Goal: Task Accomplishment & Management: Manage account settings

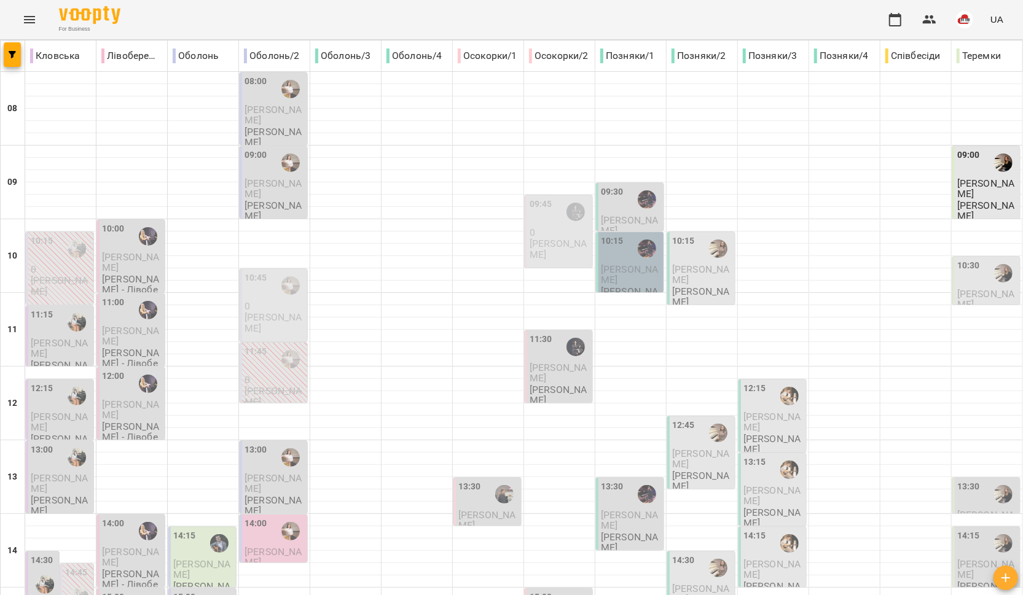
scroll to position [516, 0]
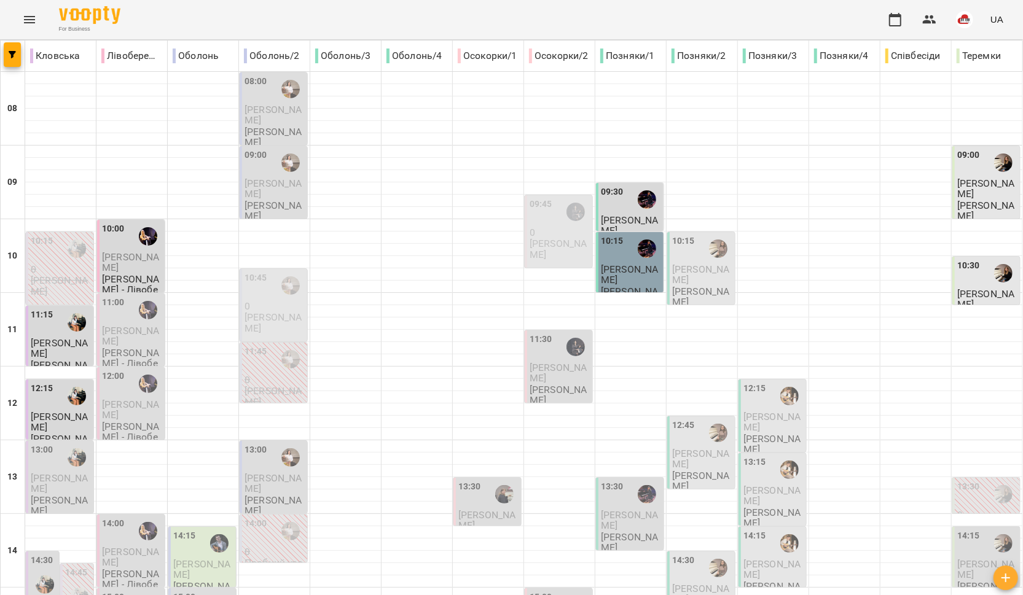
type input "**********"
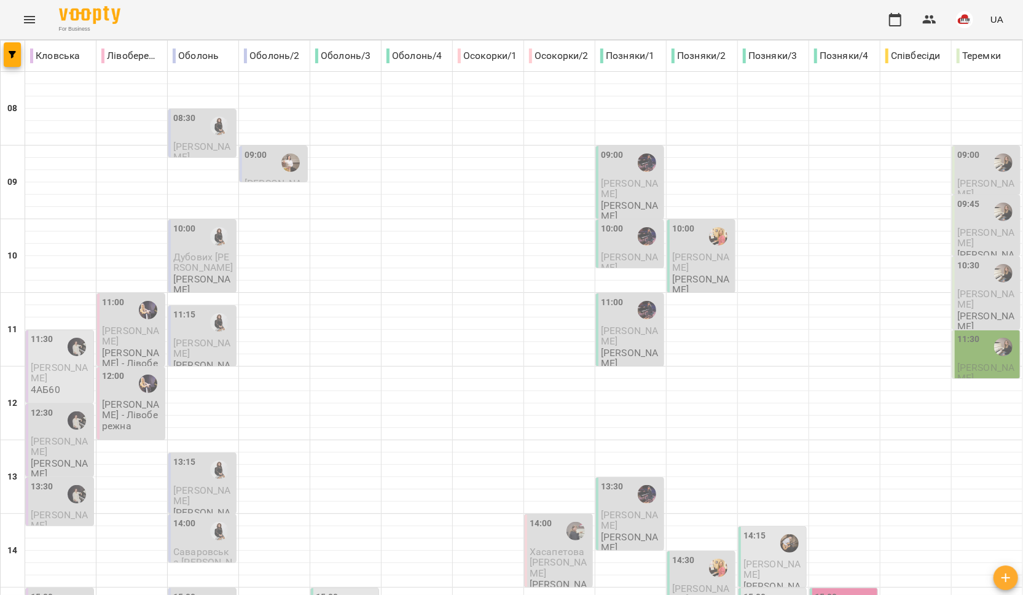
scroll to position [516, 0]
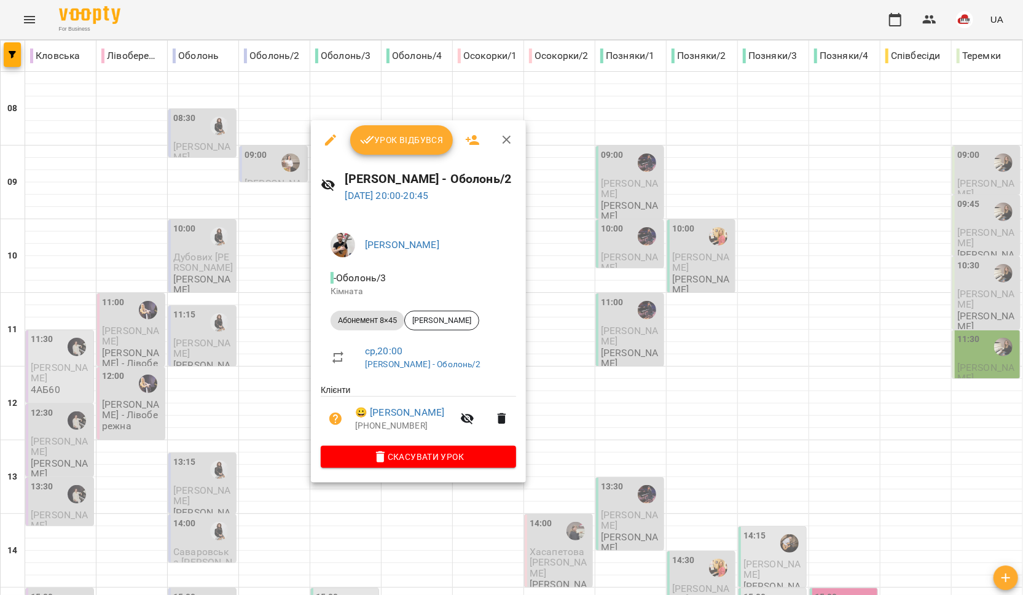
click at [557, 430] on div at bounding box center [511, 297] width 1023 height 595
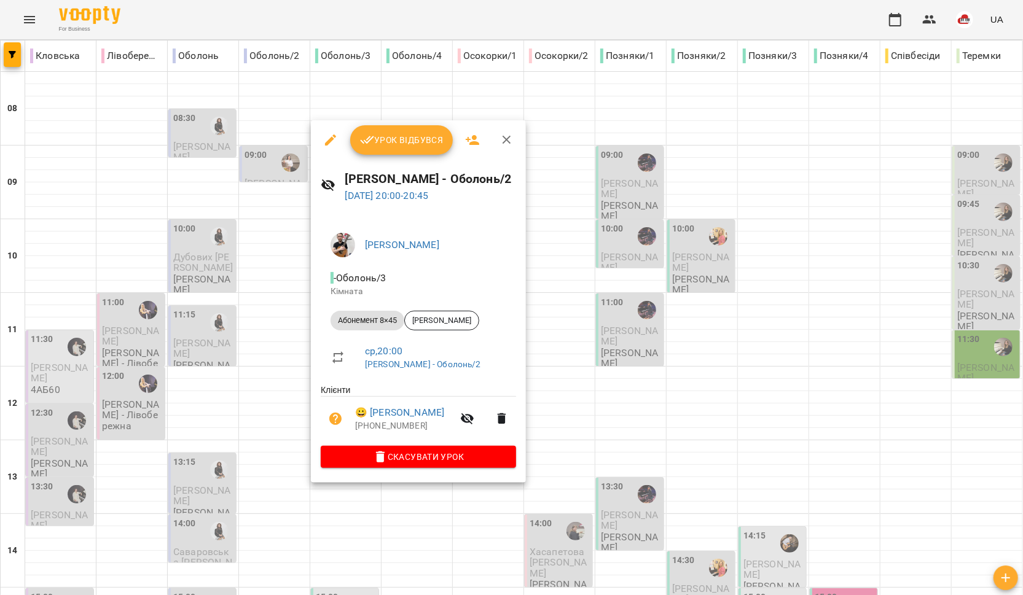
click at [259, 457] on div at bounding box center [511, 297] width 1023 height 595
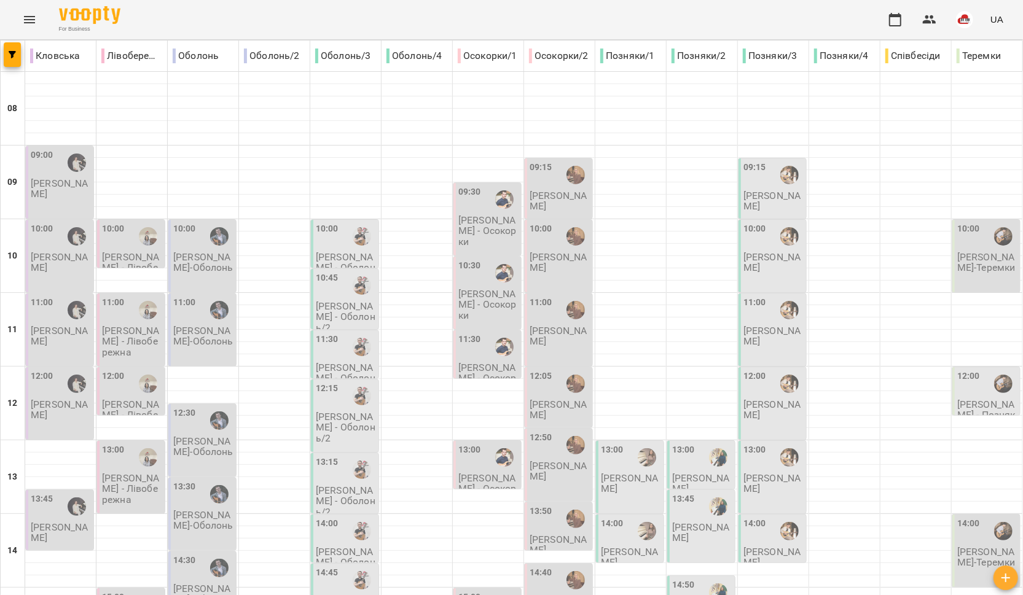
scroll to position [0, 0]
click at [18, 23] on button "Menu" at bounding box center [29, 19] width 29 height 29
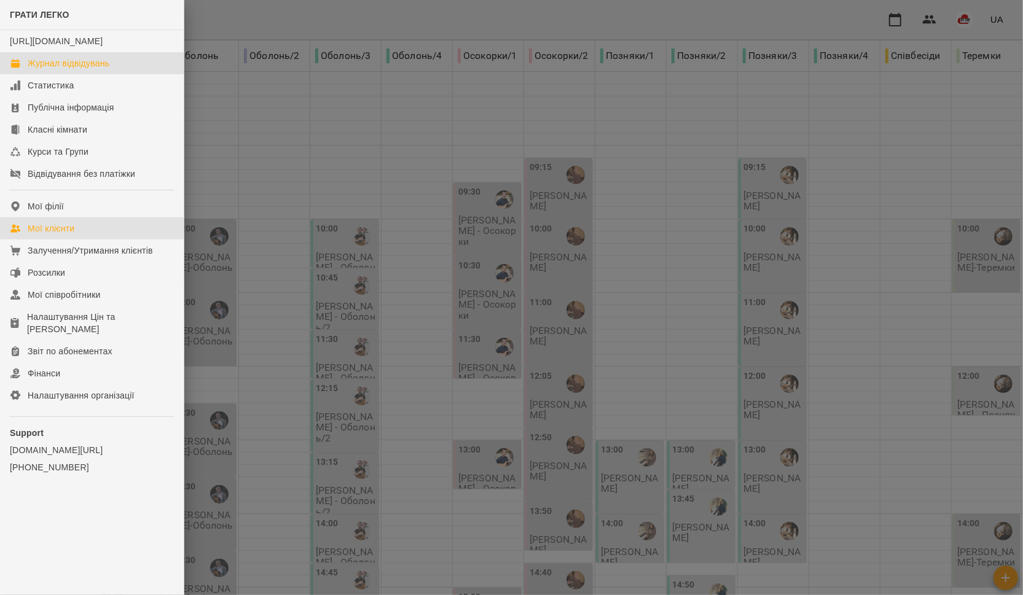
click at [74, 233] on link "Мої клієнти" at bounding box center [92, 229] width 184 height 22
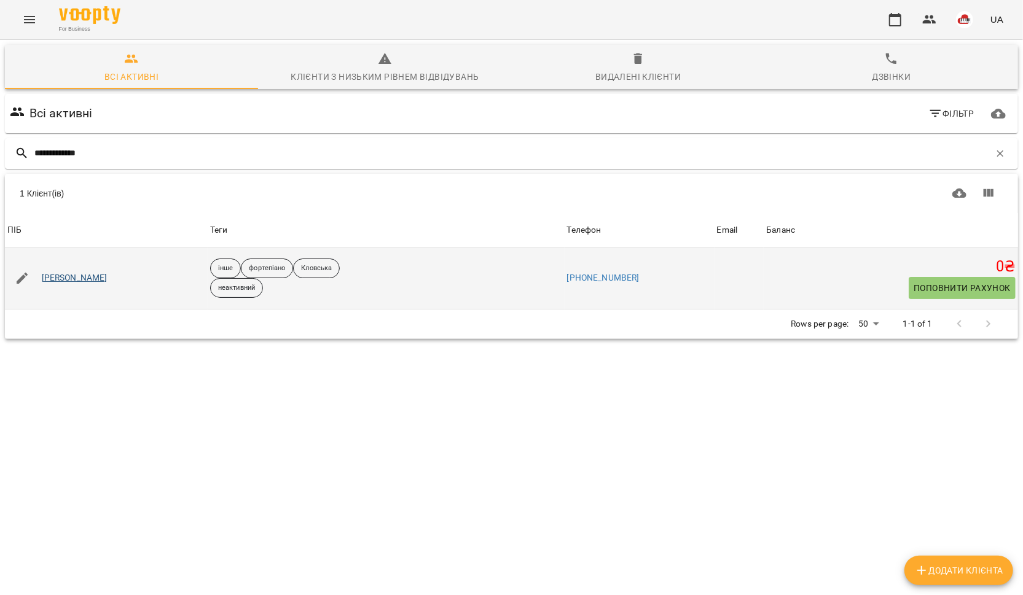
type input "**********"
click at [79, 283] on link "[PERSON_NAME]" at bounding box center [75, 278] width 66 height 12
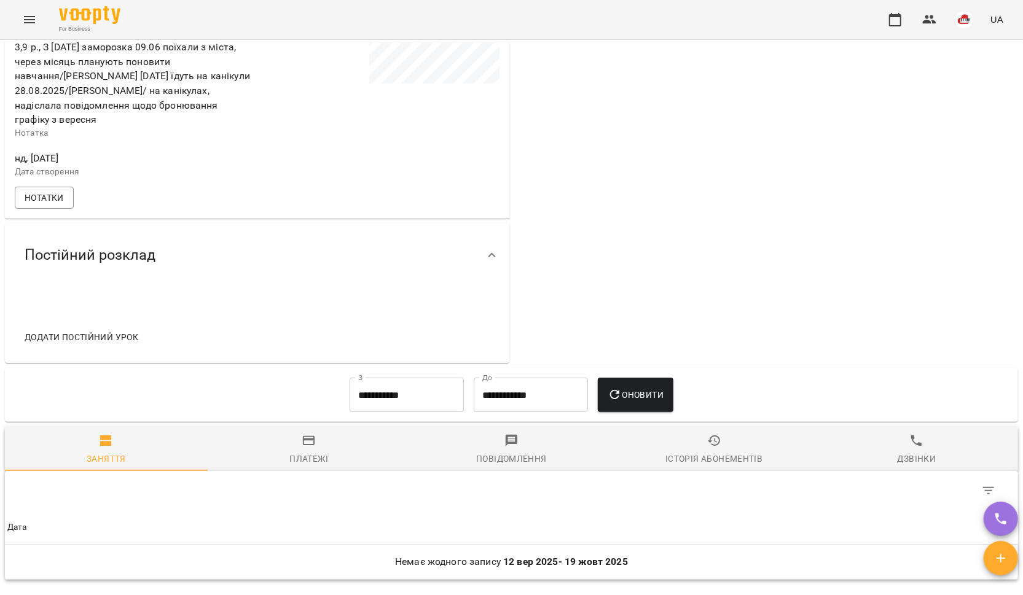
scroll to position [419, 0]
